Goal: Check status: Check status

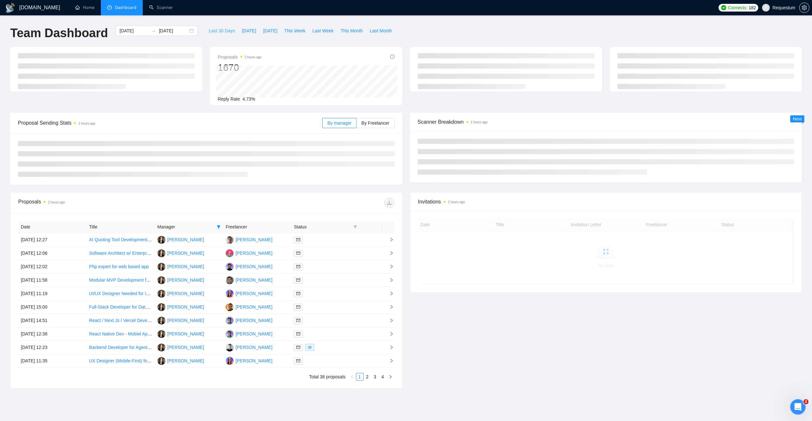
click at [211, 30] on span "Last 30 Days" at bounding box center [222, 30] width 26 height 7
type input "[DATE]"
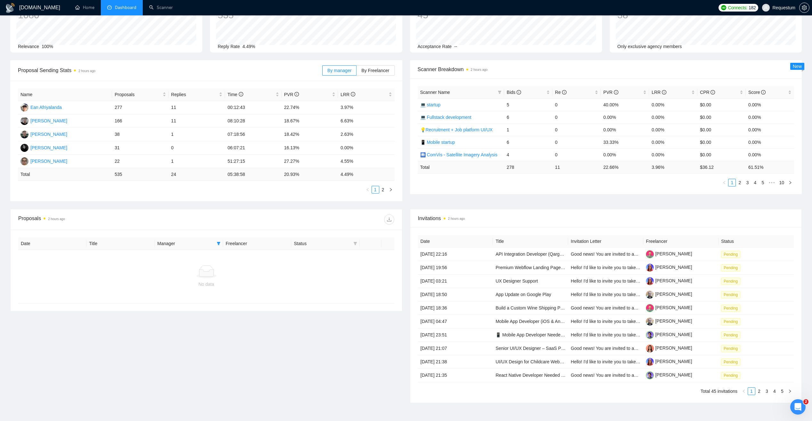
scroll to position [92, 0]
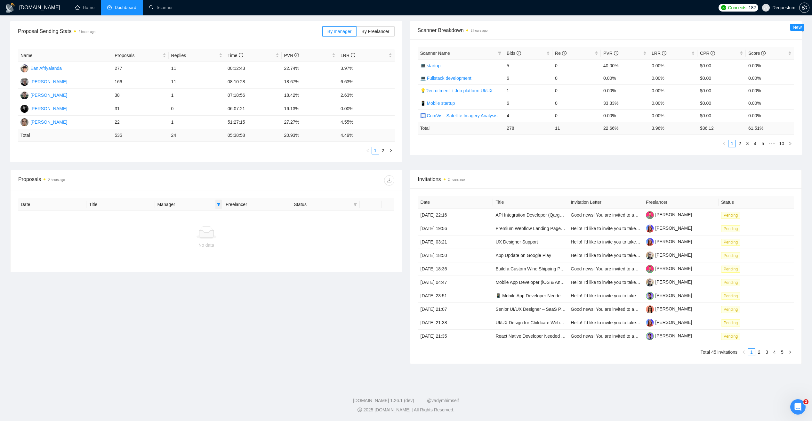
click at [218, 204] on icon "filter" at bounding box center [219, 204] width 4 height 3
click at [193, 284] on li "[PERSON_NAME]" at bounding box center [188, 288] width 52 height 10
checkbox input "true"
click at [183, 176] on div "Proposals 2 hours ago" at bounding box center [112, 180] width 188 height 10
